Goal: Transaction & Acquisition: Book appointment/travel/reservation

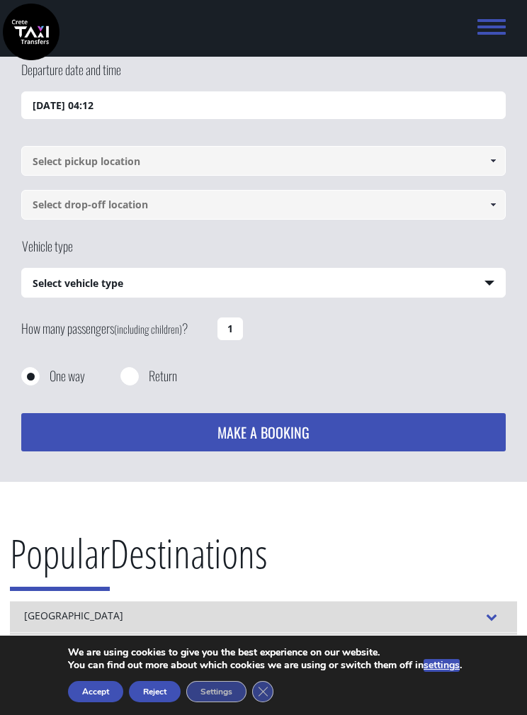
click at [475, 108] on input "[DATE] 04:12" at bounding box center [263, 105] width 485 height 28
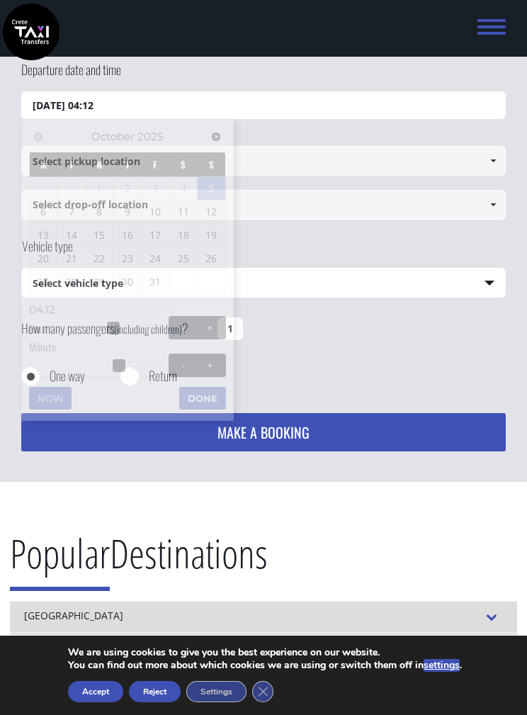
scroll to position [91, 0]
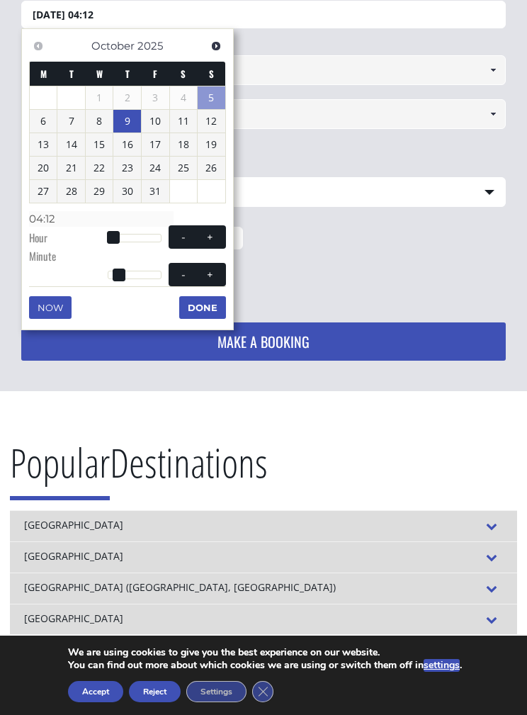
click at [137, 119] on link "9" at bounding box center [127, 121] width 28 height 23
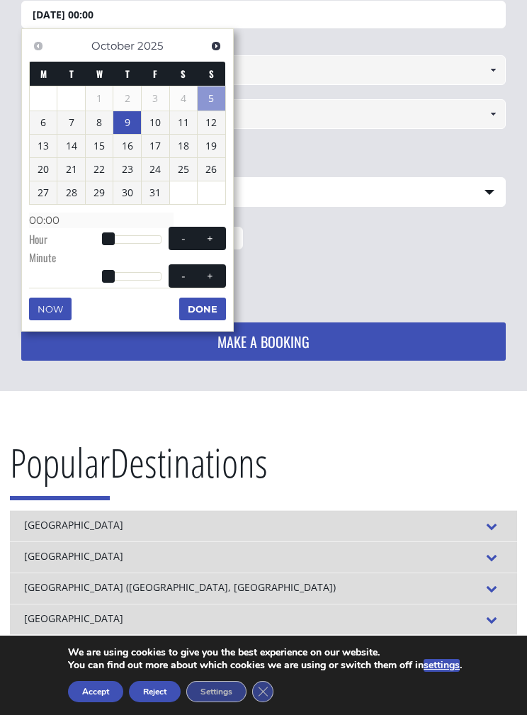
click at [224, 230] on span "- +" at bounding box center [197, 238] width 57 height 23
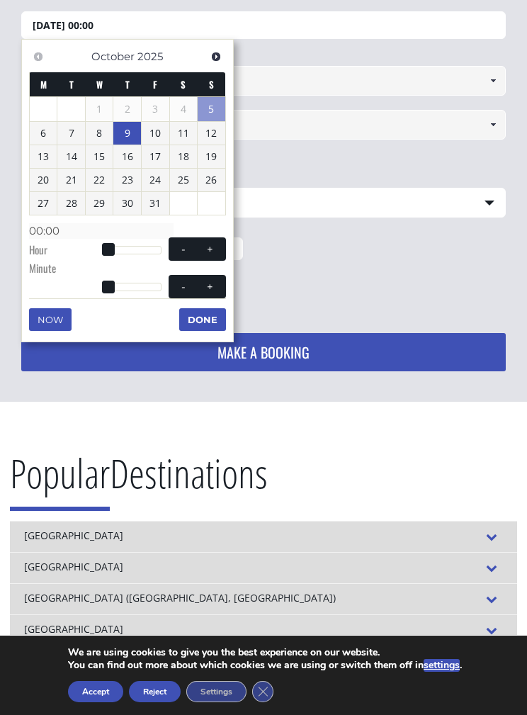
scroll to position [78, 0]
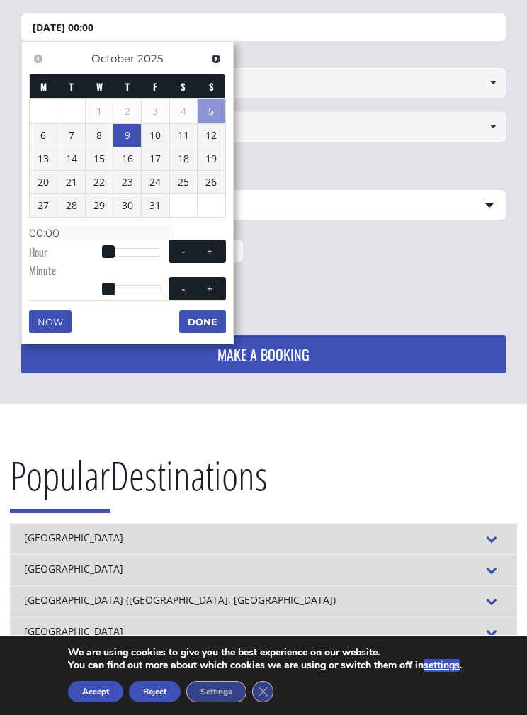
click at [213, 249] on span at bounding box center [209, 251] width 11 height 11
type input "[DATE] 01:00"
type input "01:00"
click at [215, 246] on span at bounding box center [209, 251] width 11 height 11
type input "[DATE] 02:00"
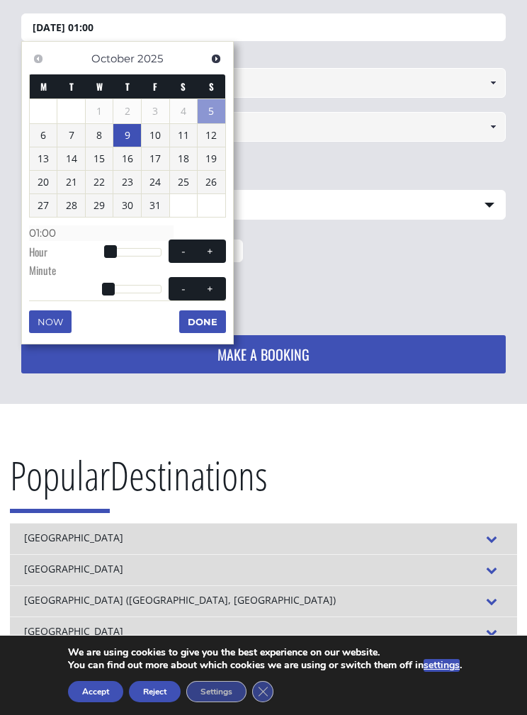
type input "02:00"
click at [215, 246] on span at bounding box center [209, 251] width 11 height 11
type input "[DATE] 03:00"
type input "03:00"
click at [215, 249] on span at bounding box center [209, 251] width 11 height 11
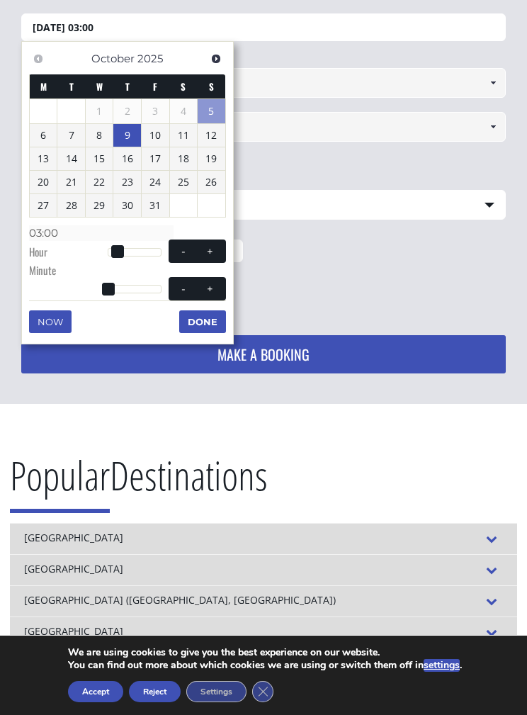
type input "[DATE] 04:00"
type input "04:00"
click at [215, 249] on span at bounding box center [209, 251] width 11 height 11
type input "[DATE] 05:00"
type input "05:00"
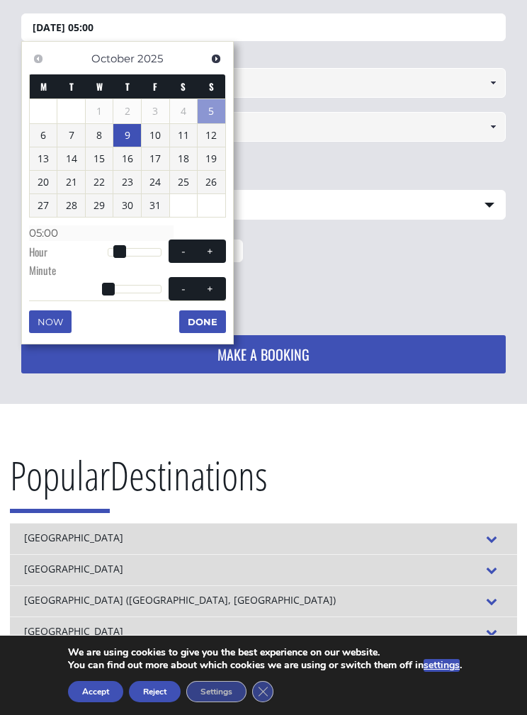
click at [215, 247] on span at bounding box center [209, 251] width 11 height 11
type input "[DATE] 06:00"
type input "06:00"
click at [215, 247] on span at bounding box center [209, 251] width 11 height 11
type input "[DATE] 07:00"
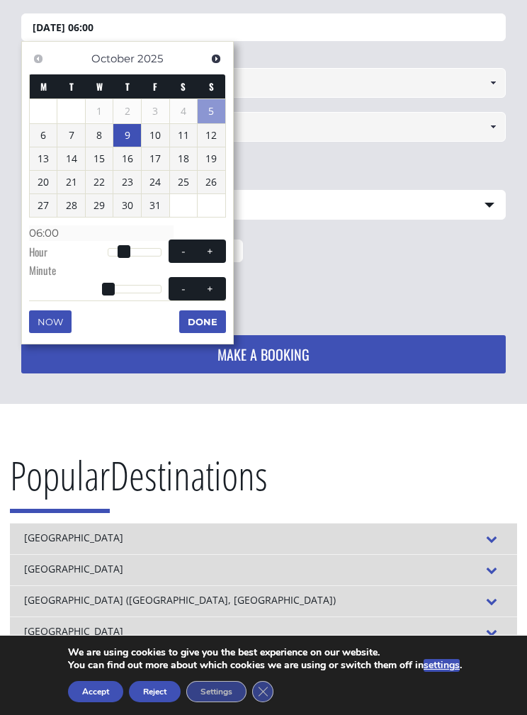
type input "07:00"
click at [214, 247] on span at bounding box center [209, 251] width 11 height 11
type input "[DATE] 08:00"
type input "08:00"
click at [214, 247] on span at bounding box center [209, 251] width 11 height 11
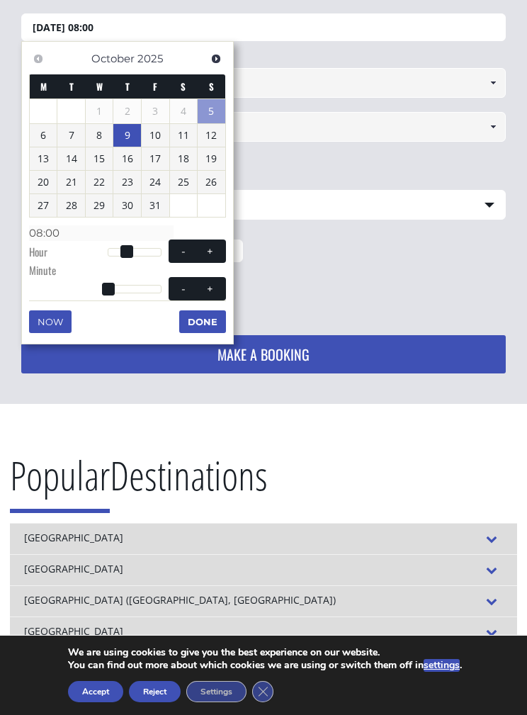
type input "[DATE] 09:00"
type input "09:00"
click at [215, 246] on span at bounding box center [209, 251] width 11 height 11
type input "[DATE] 10:00"
type input "10:00"
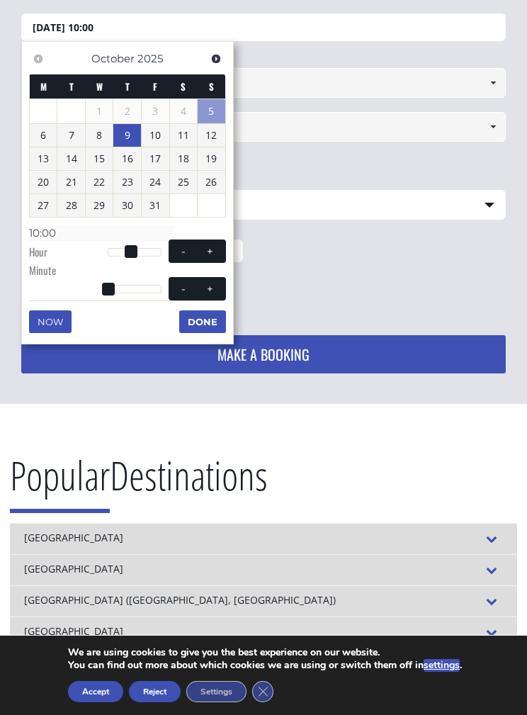
click at [215, 246] on span at bounding box center [209, 251] width 11 height 11
type input "[DATE] 11:00"
type input "11:00"
click at [215, 246] on span at bounding box center [209, 251] width 11 height 11
type input "[DATE] 12:00"
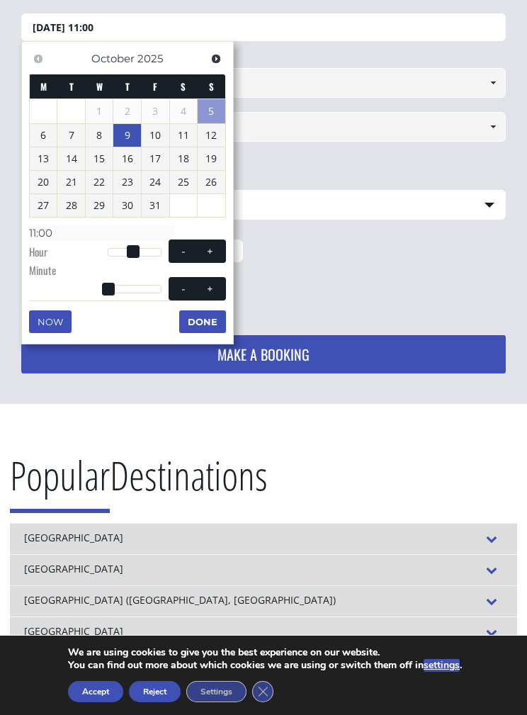
type input "12:00"
click at [215, 246] on span at bounding box center [209, 251] width 11 height 11
type input "[DATE] 13:00"
type input "13:00"
click at [215, 246] on span at bounding box center [209, 251] width 11 height 11
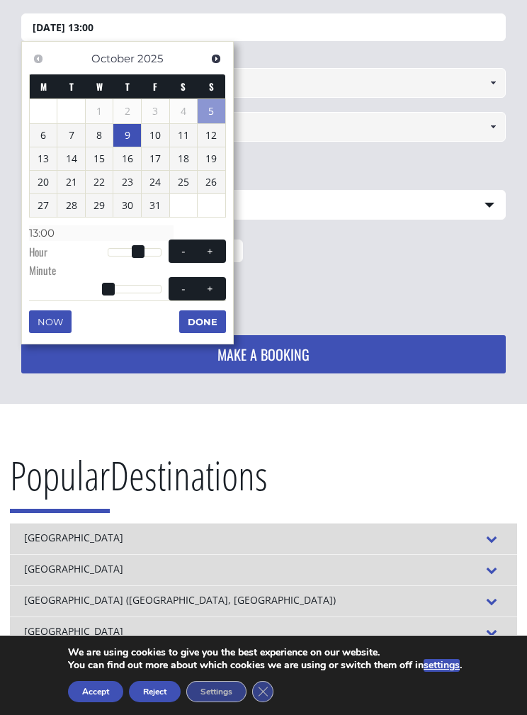
type input "[DATE] 14:00"
type input "14:00"
click at [215, 246] on span at bounding box center [209, 251] width 11 height 11
type input "[DATE] 15:00"
type input "15:00"
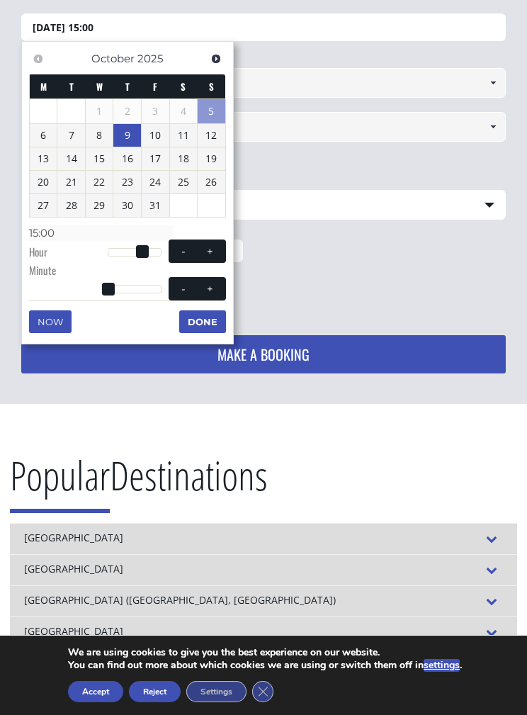
click at [216, 245] on button "+" at bounding box center [210, 251] width 26 height 13
type input "[DATE] 16:00"
type input "16:00"
click at [213, 318] on button "Done" at bounding box center [202, 321] width 47 height 23
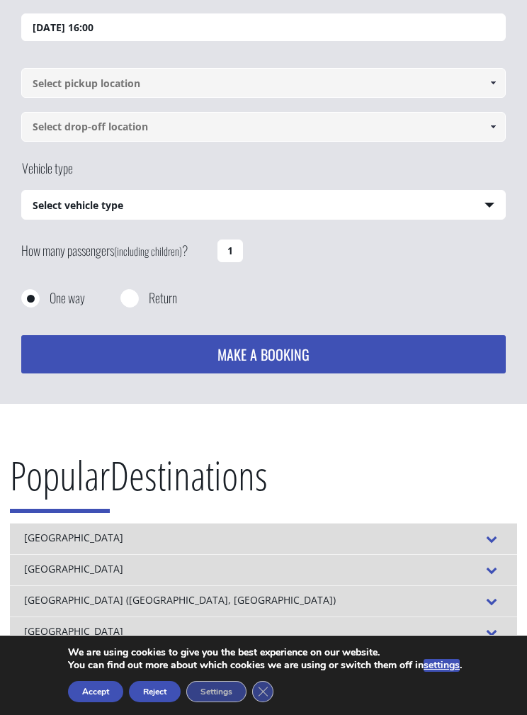
click at [484, 197] on select "Select vehicle type Taxi (4 passengers) Mercedes E Class Mini Van (7 passengers…" at bounding box center [263, 206] width 483 height 30
select select "540"
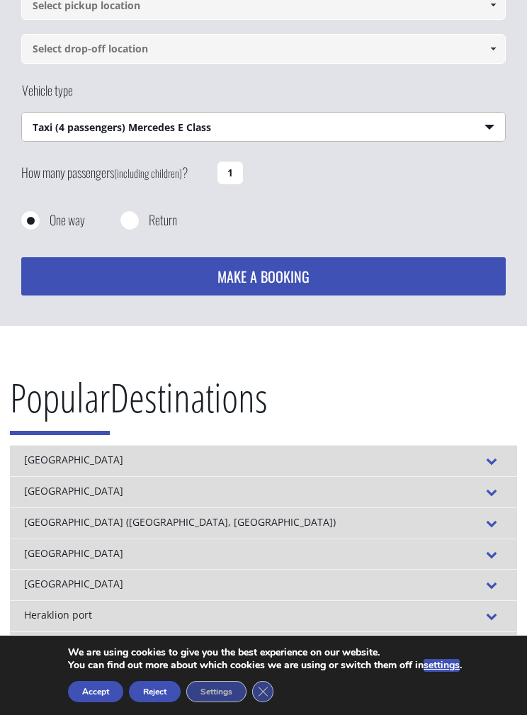
scroll to position [163, 0]
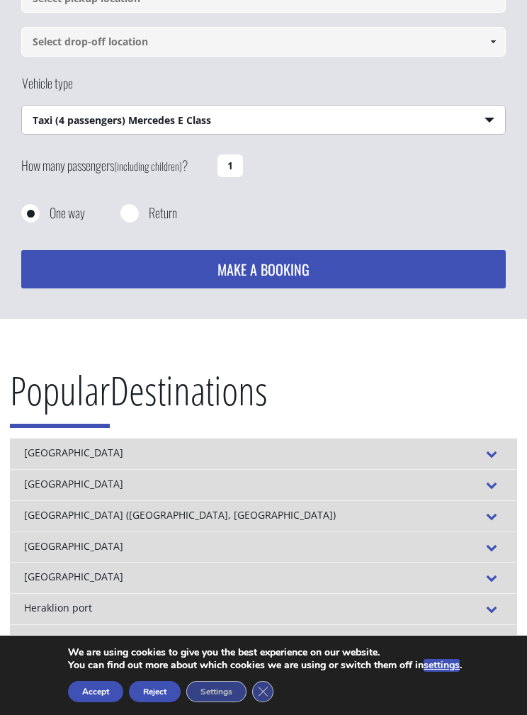
click at [498, 534] on div "[GEOGRAPHIC_DATA]" at bounding box center [264, 547] width 508 height 31
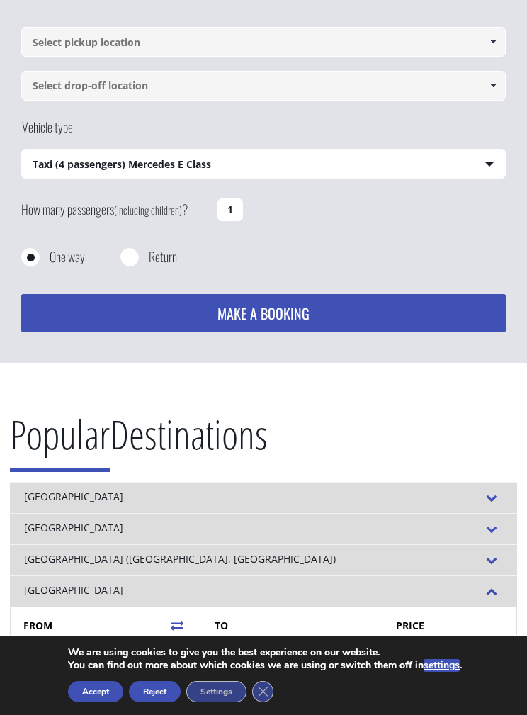
scroll to position [0, 0]
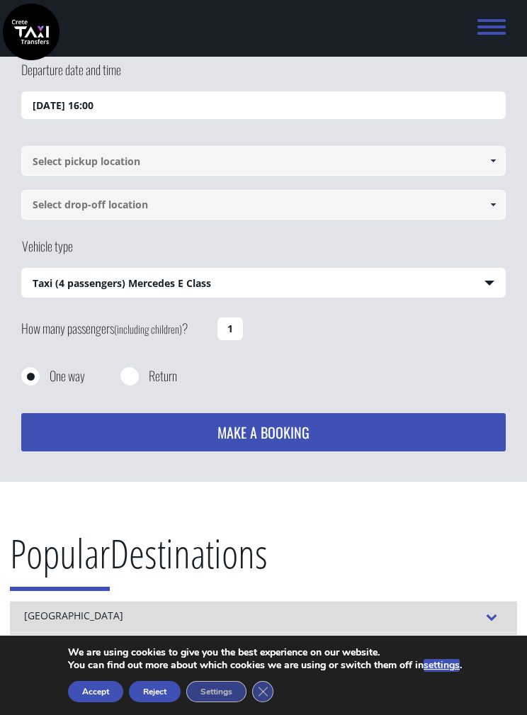
click at [355, 159] on input at bounding box center [263, 161] width 485 height 30
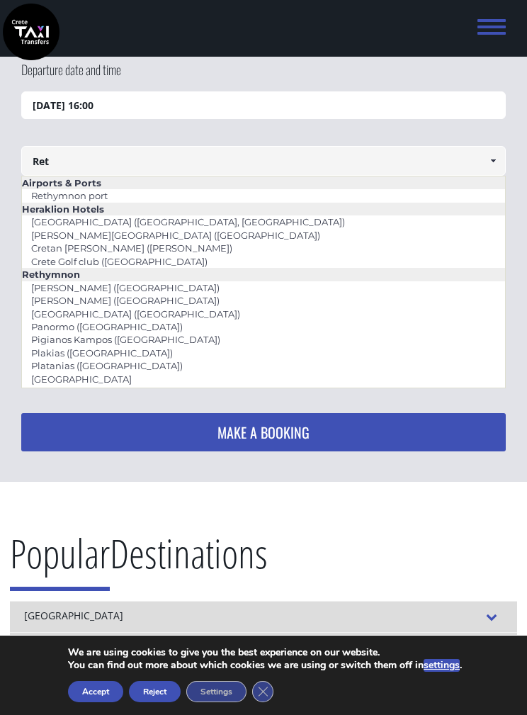
click at [130, 199] on li "Rethymnon port" at bounding box center [263, 195] width 483 height 13
type input "Rethymnon port"
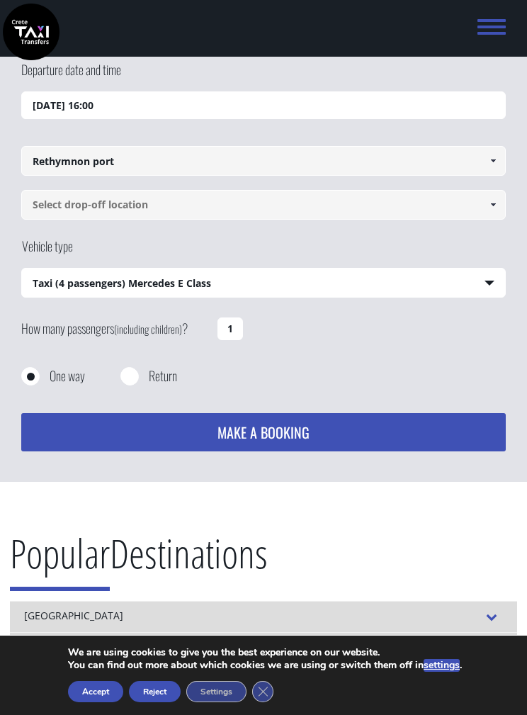
click at [483, 212] on link at bounding box center [493, 205] width 23 height 30
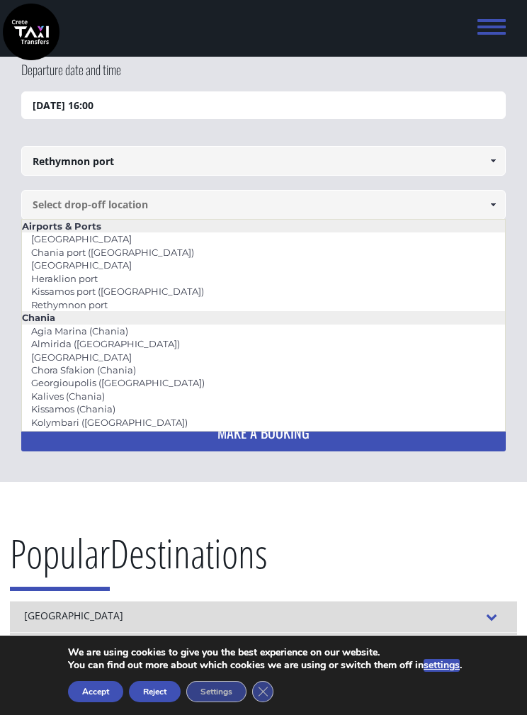
click at [101, 269] on link "[GEOGRAPHIC_DATA]" at bounding box center [81, 265] width 119 height 20
type input "[GEOGRAPHIC_DATA]"
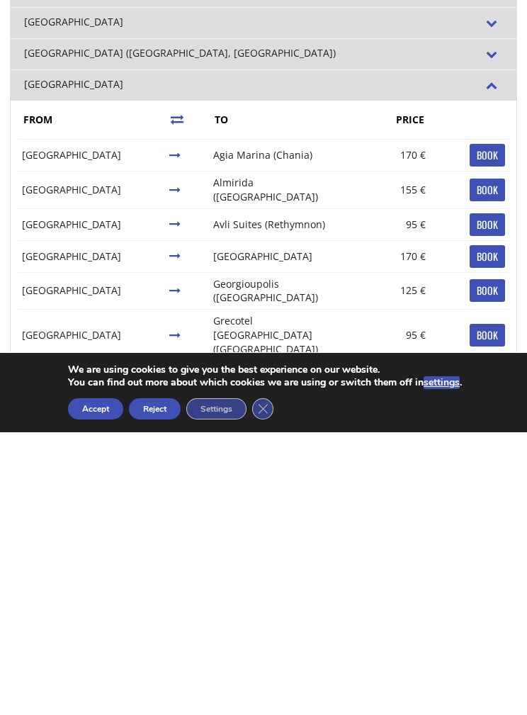
click at [164, 681] on button "Reject" at bounding box center [155, 691] width 52 height 21
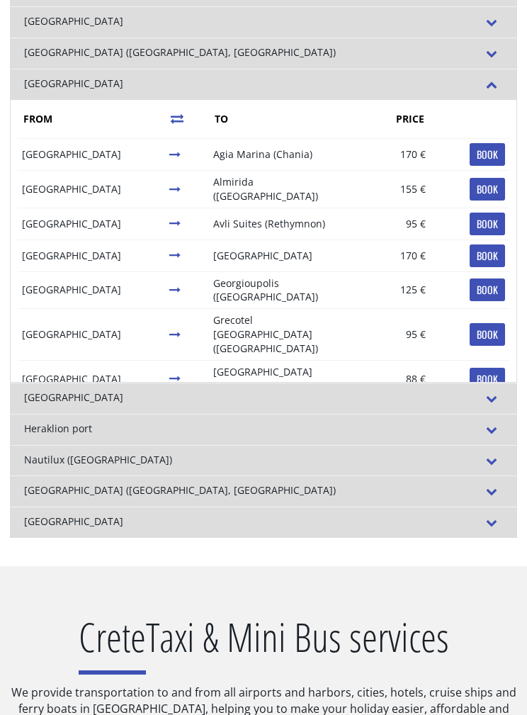
click at [498, 515] on span at bounding box center [492, 523] width 23 height 16
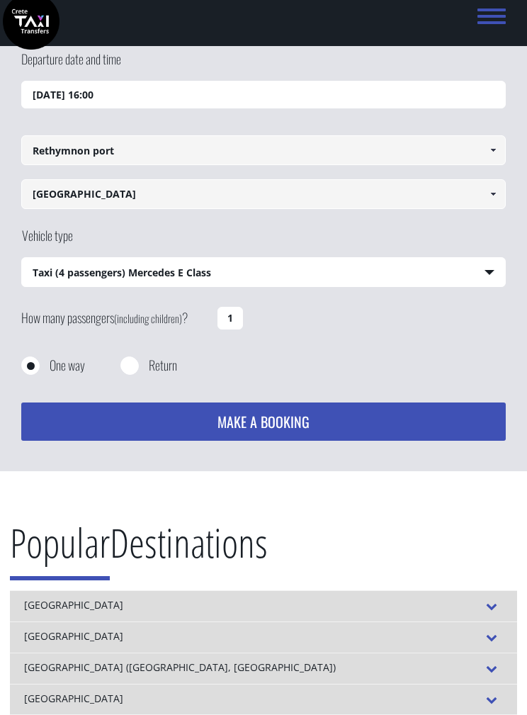
scroll to position [0, 0]
